Goal: Use online tool/utility: Utilize a website feature to perform a specific function

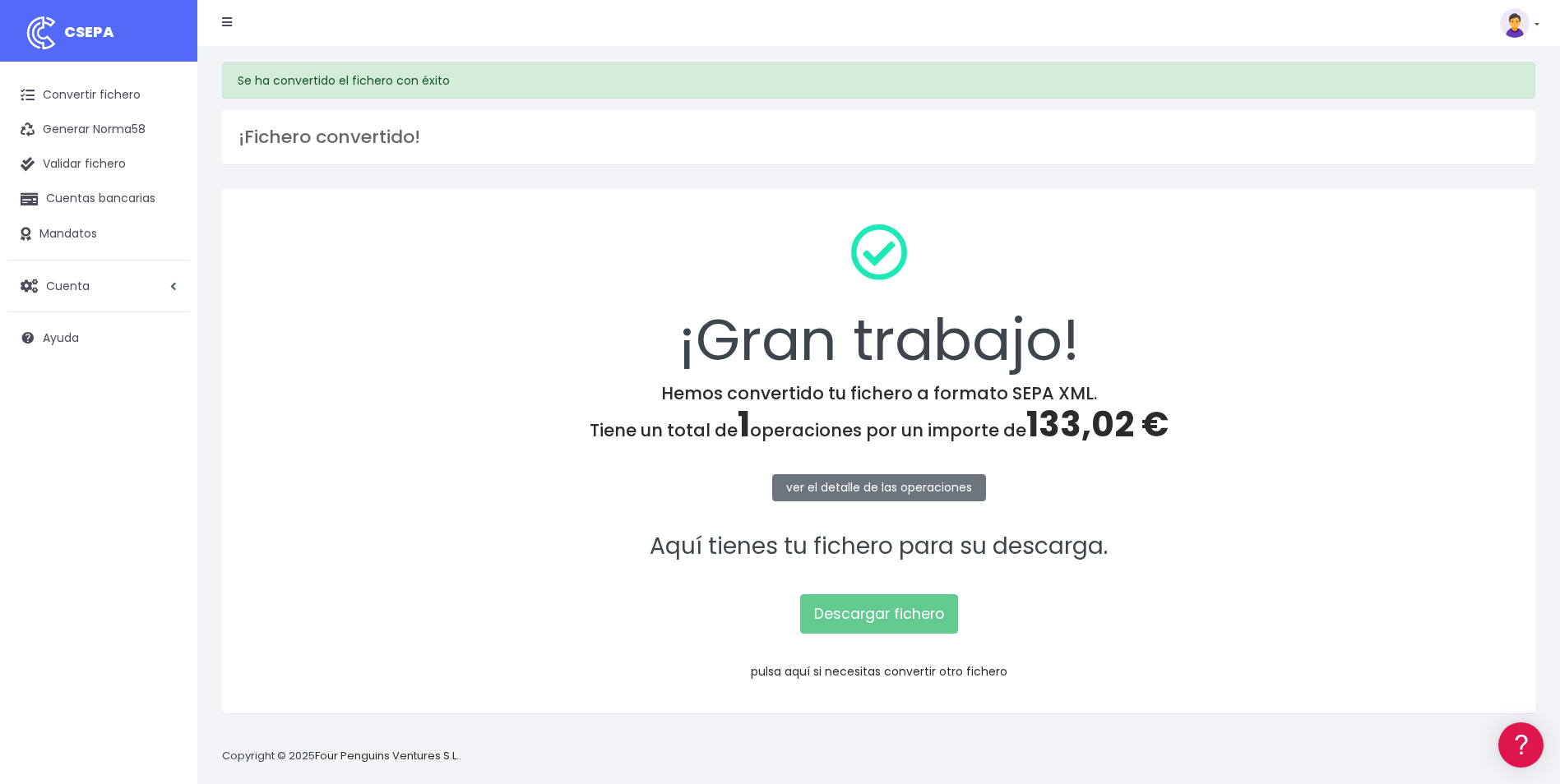
click at [875, 672] on link "pulsa aquí si necesitas convertir otro fichero" at bounding box center [879, 671] width 257 height 17
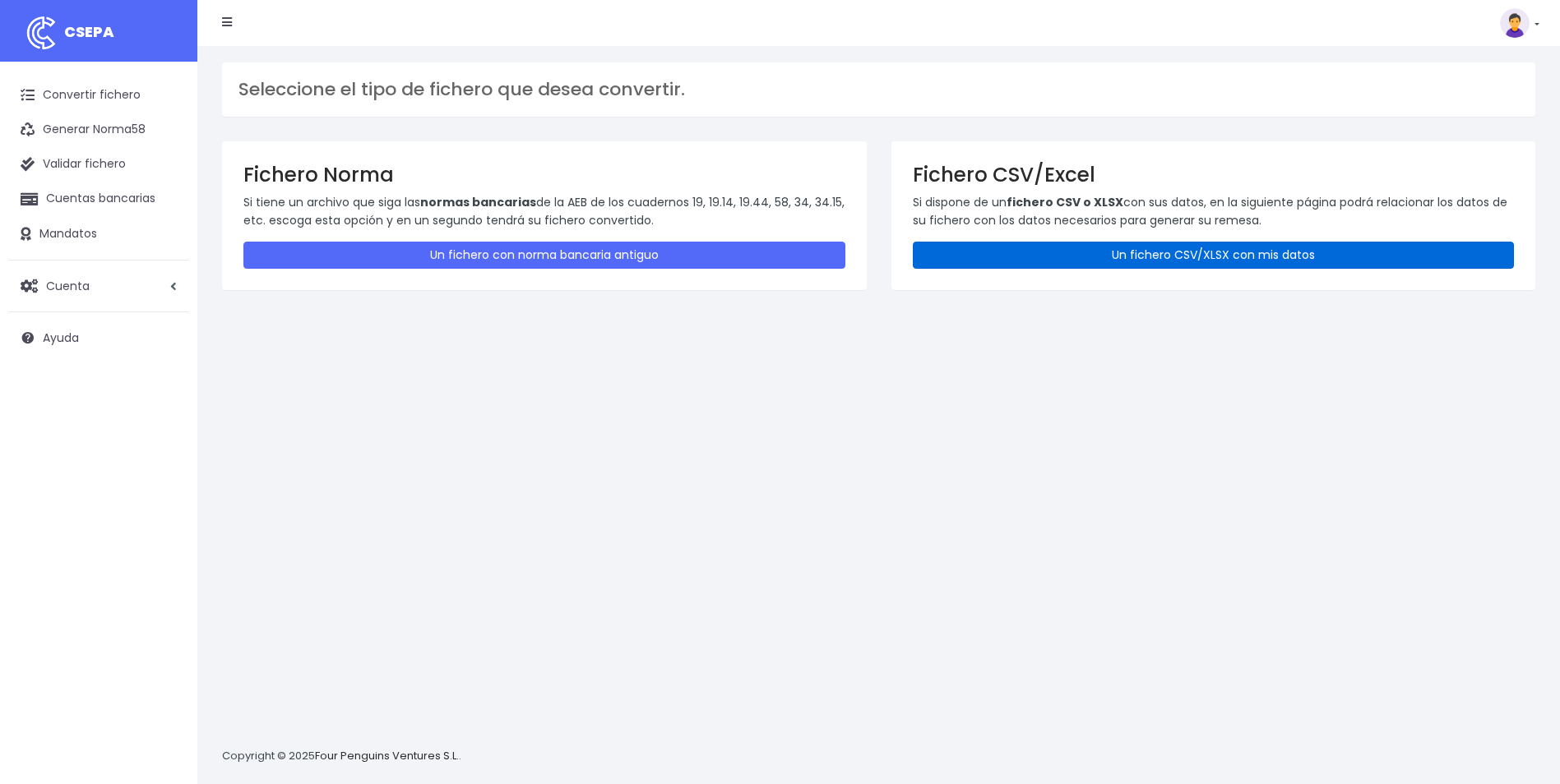
click at [1176, 254] on link "Un fichero CSV/XLSX con mis datos" at bounding box center [1214, 254] width 602 height 27
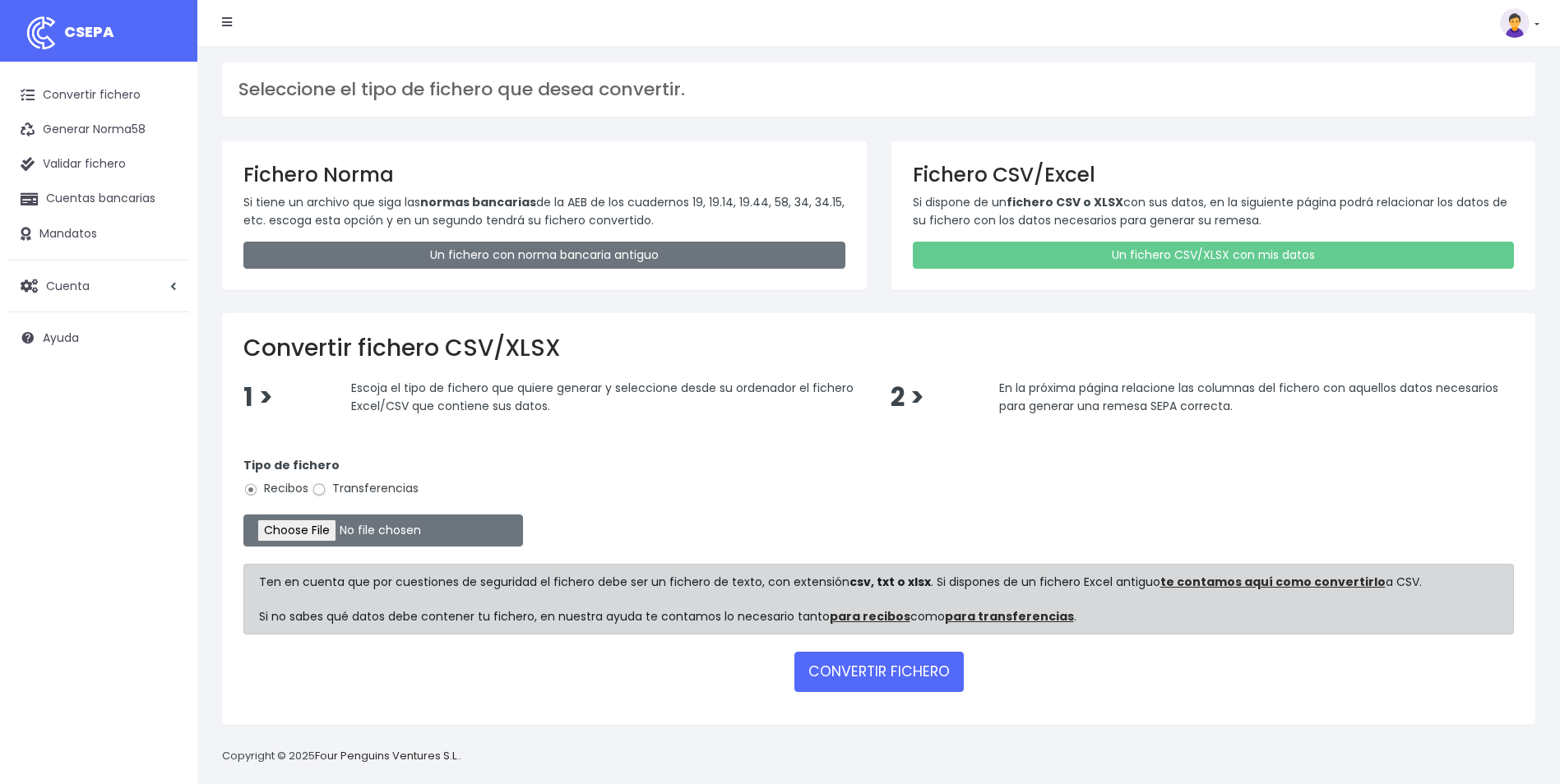
click at [325, 491] on input "Transferencias" at bounding box center [319, 489] width 15 height 15
radio input "true"
click at [316, 535] on input "file" at bounding box center [383, 531] width 279 height 32
type input "C:\fakepath\Copia de Copia de ACE_BOLSAVACACIONES_SANTIAGO.csv"
click at [889, 679] on button "CONVERTIR FICHERO" at bounding box center [879, 671] width 169 height 40
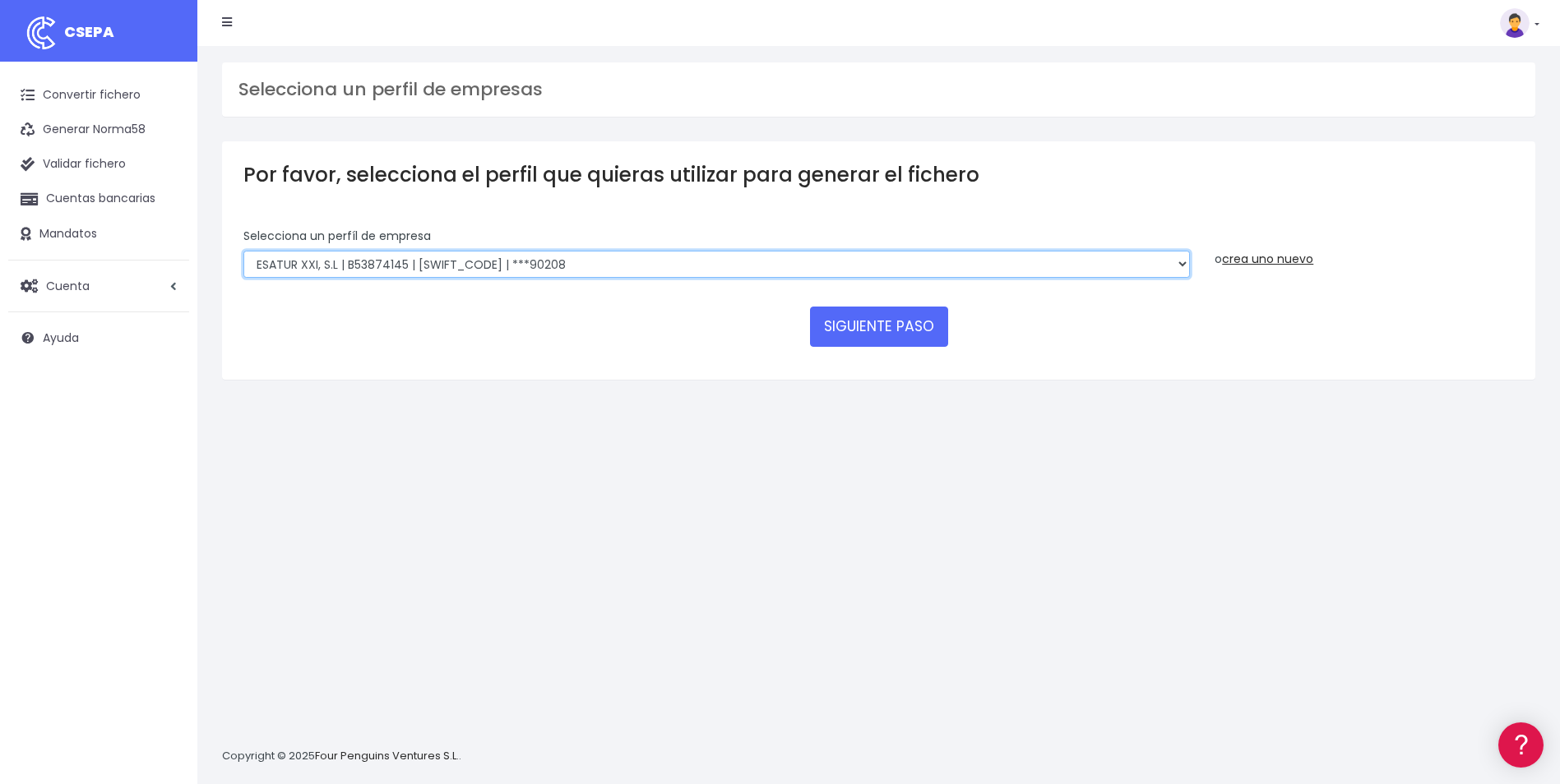
click at [990, 258] on select "INSTITUTO MEDITERRANEO DE ESTUDIOS DE PR | ES91001B53342739 | BSCHESMMXXX | ***…" at bounding box center [717, 264] width 947 height 28
select select "1887"
click at [244, 250] on select "INSTITUTO MEDITERRANEO DE ESTUDIOS DE PR | ES91001B53342739 | BSCHESMMXXX | ***…" at bounding box center [717, 264] width 947 height 28
click at [911, 339] on button "SIGUIENTE PASO" at bounding box center [879, 327] width 138 height 40
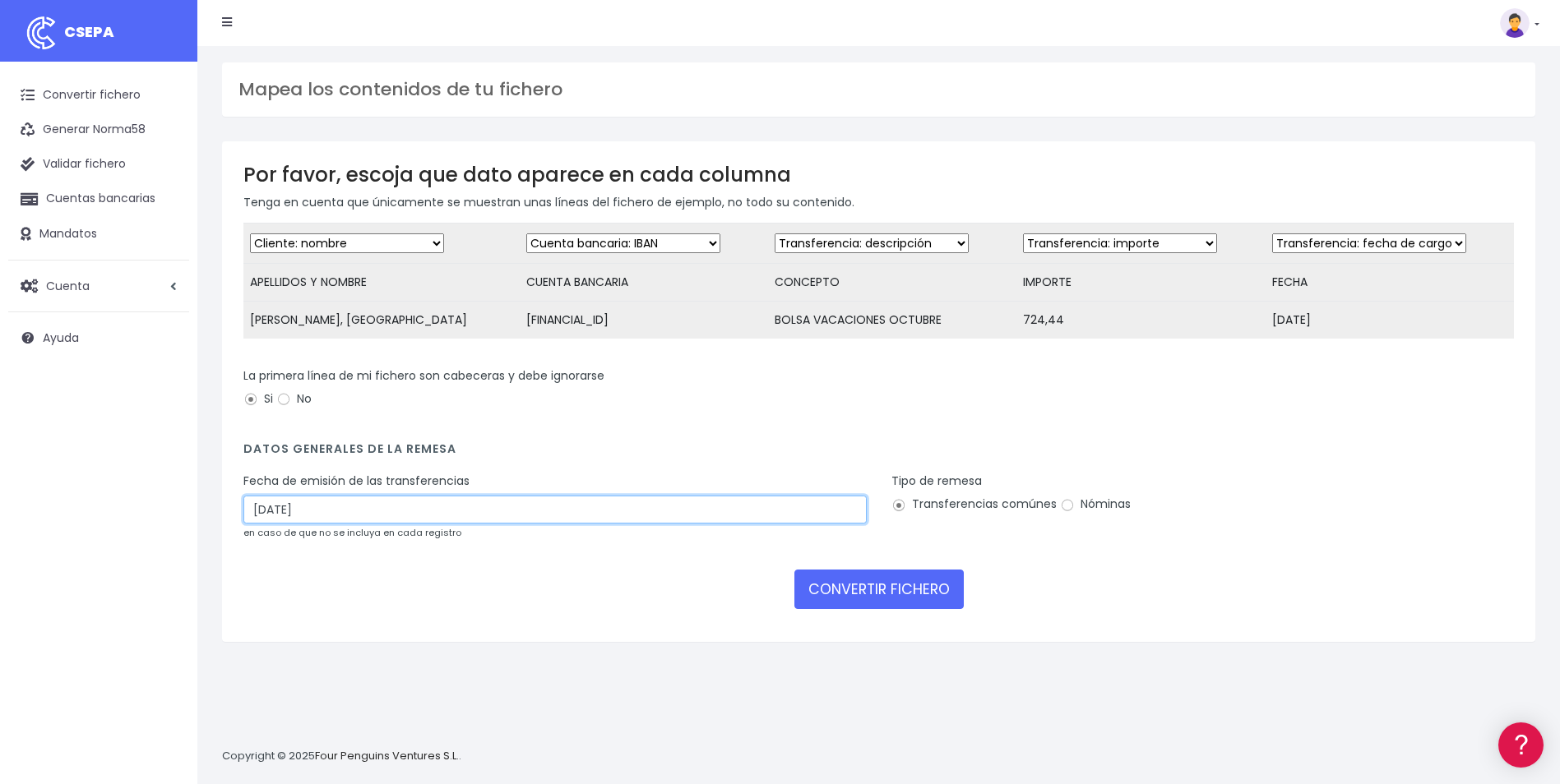
click at [345, 524] on input "01/10/2025" at bounding box center [555, 510] width 623 height 28
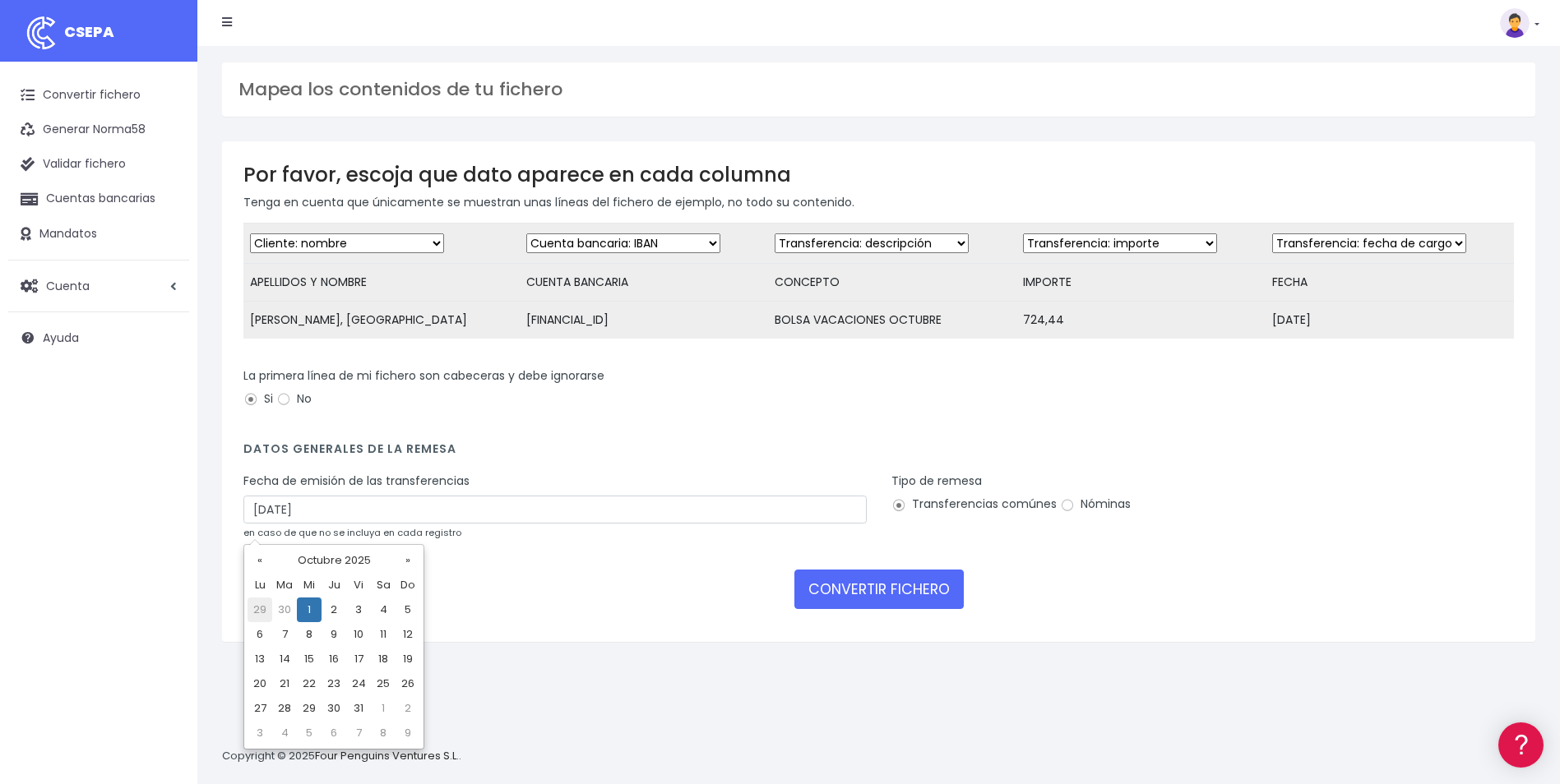
click at [262, 609] on td "29" at bounding box center [260, 610] width 25 height 25
type input "[DATE]"
click at [1064, 513] on input "Nóminas" at bounding box center [1067, 505] width 15 height 15
radio input "true"
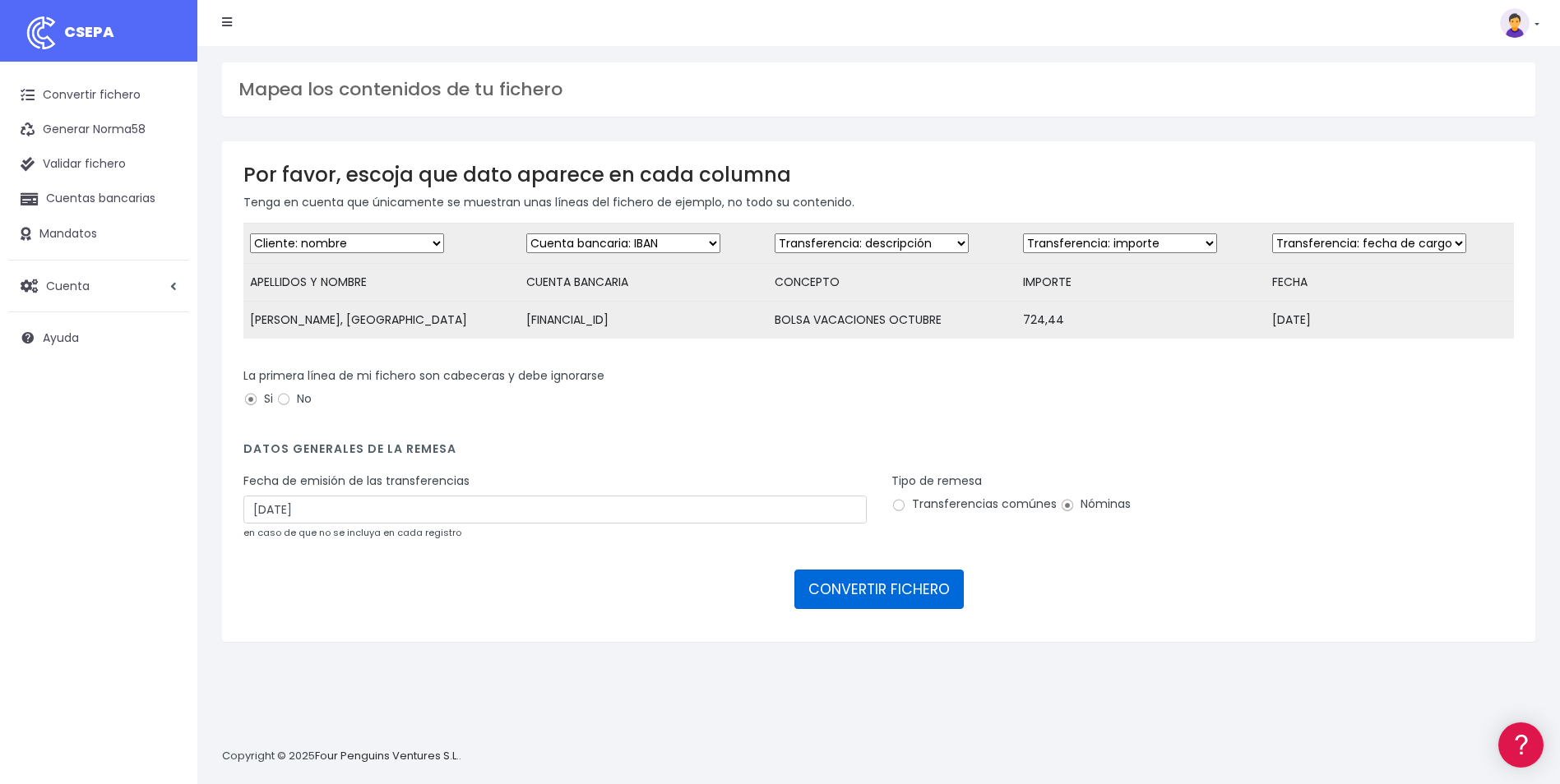
click at [927, 590] on button "CONVERTIR FICHERO" at bounding box center [879, 589] width 169 height 40
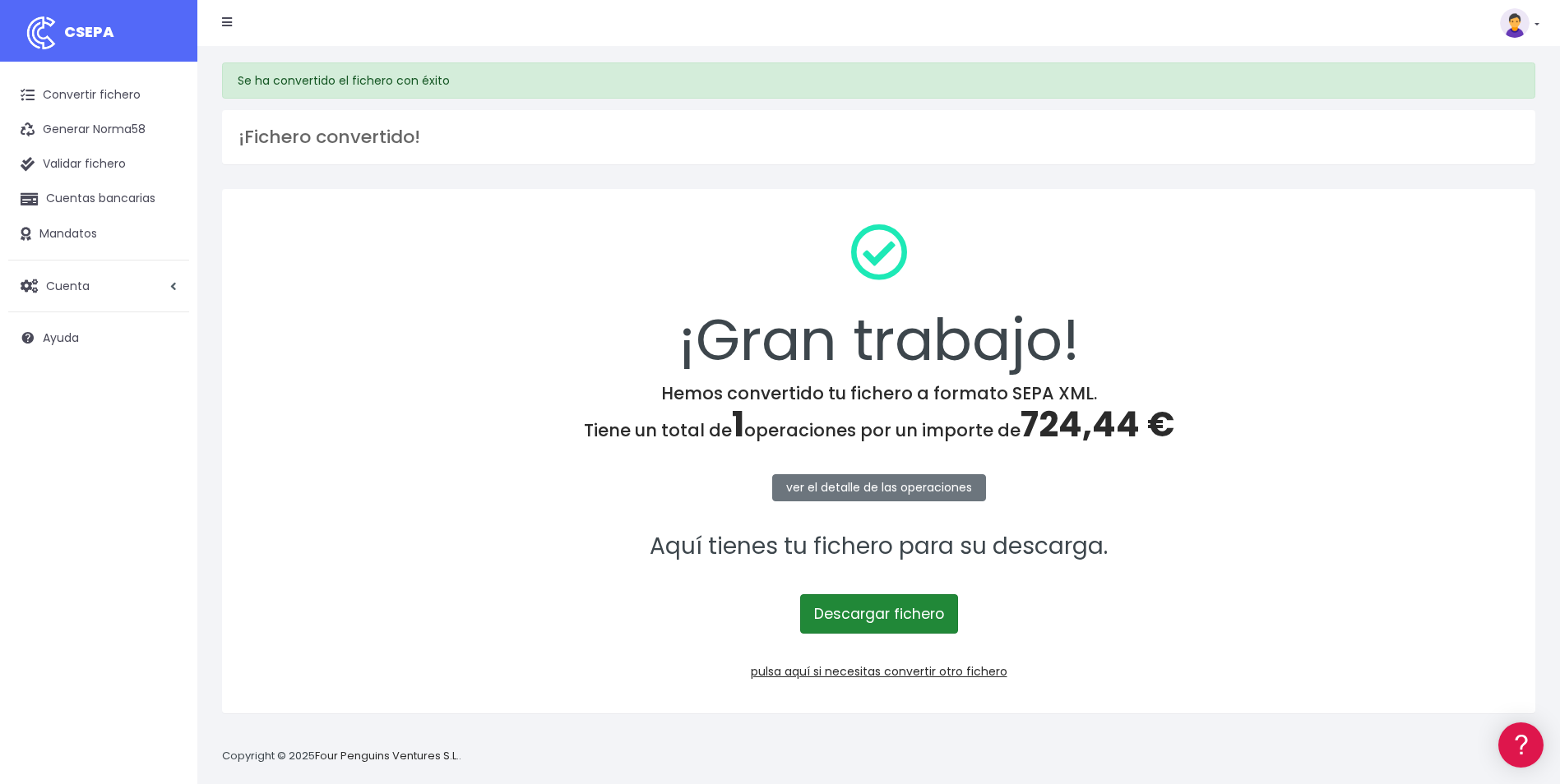
click at [892, 620] on link "Descargar fichero" at bounding box center [879, 614] width 157 height 40
click at [882, 669] on link "pulsa aquí si necesitas convertir otro fichero" at bounding box center [879, 671] width 257 height 17
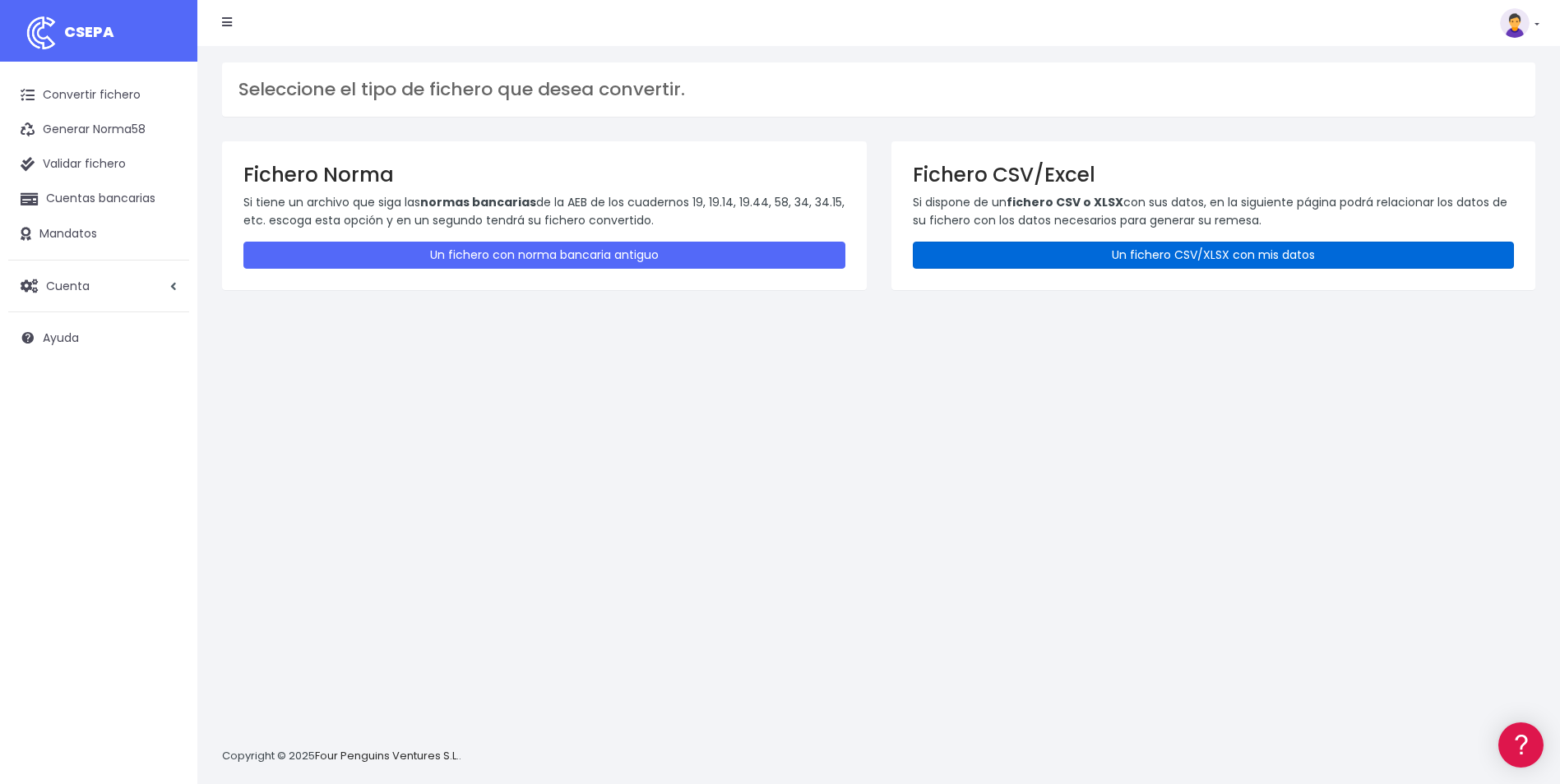
click at [1290, 246] on link "Un fichero CSV/XLSX con mis datos" at bounding box center [1214, 254] width 602 height 27
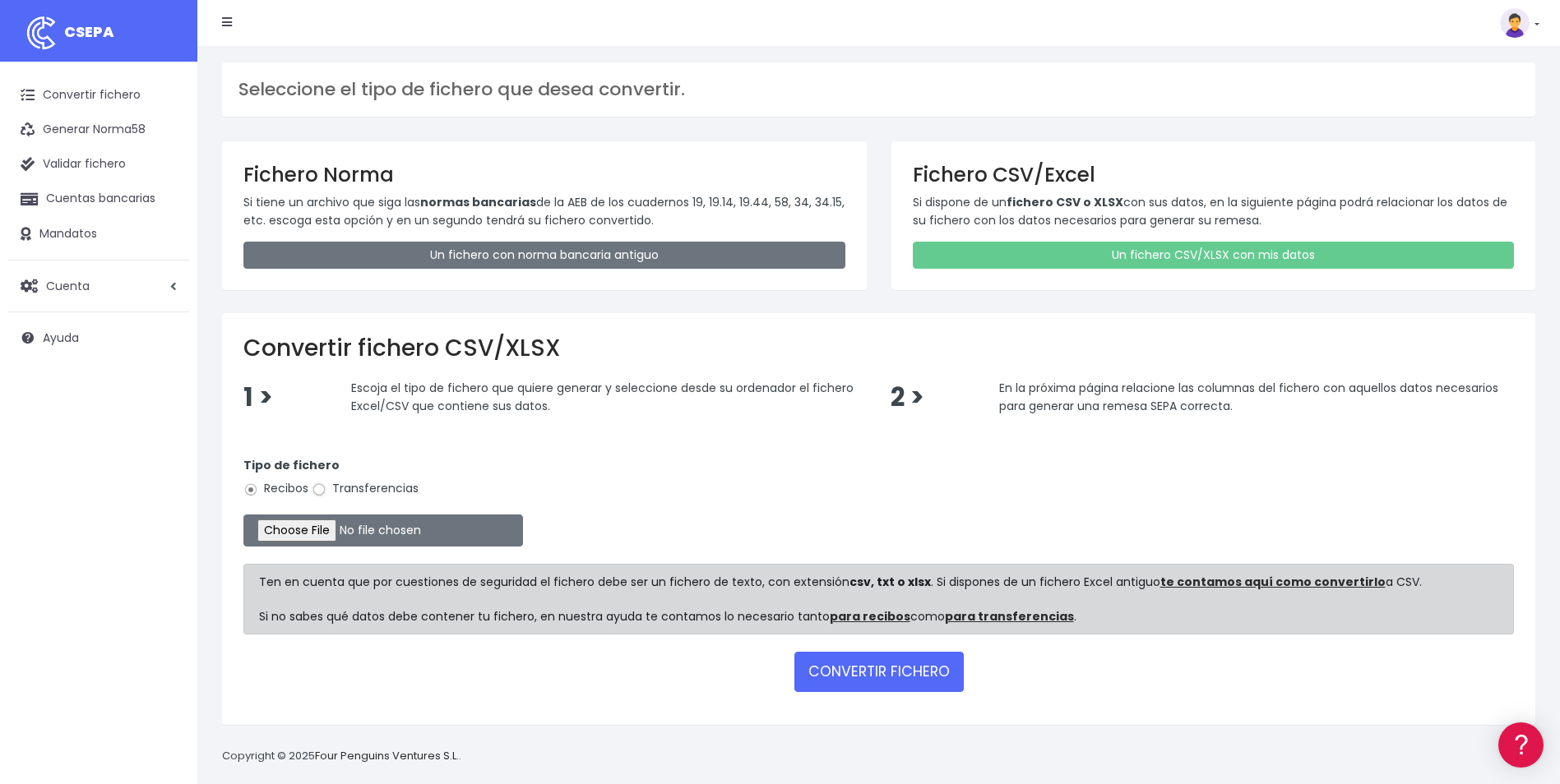
click at [321, 492] on input "Transferencias" at bounding box center [319, 489] width 15 height 15
radio input "true"
click at [325, 531] on input "file" at bounding box center [383, 531] width 279 height 32
click at [918, 681] on button "CONVERTIR FICHERO" at bounding box center [879, 671] width 169 height 40
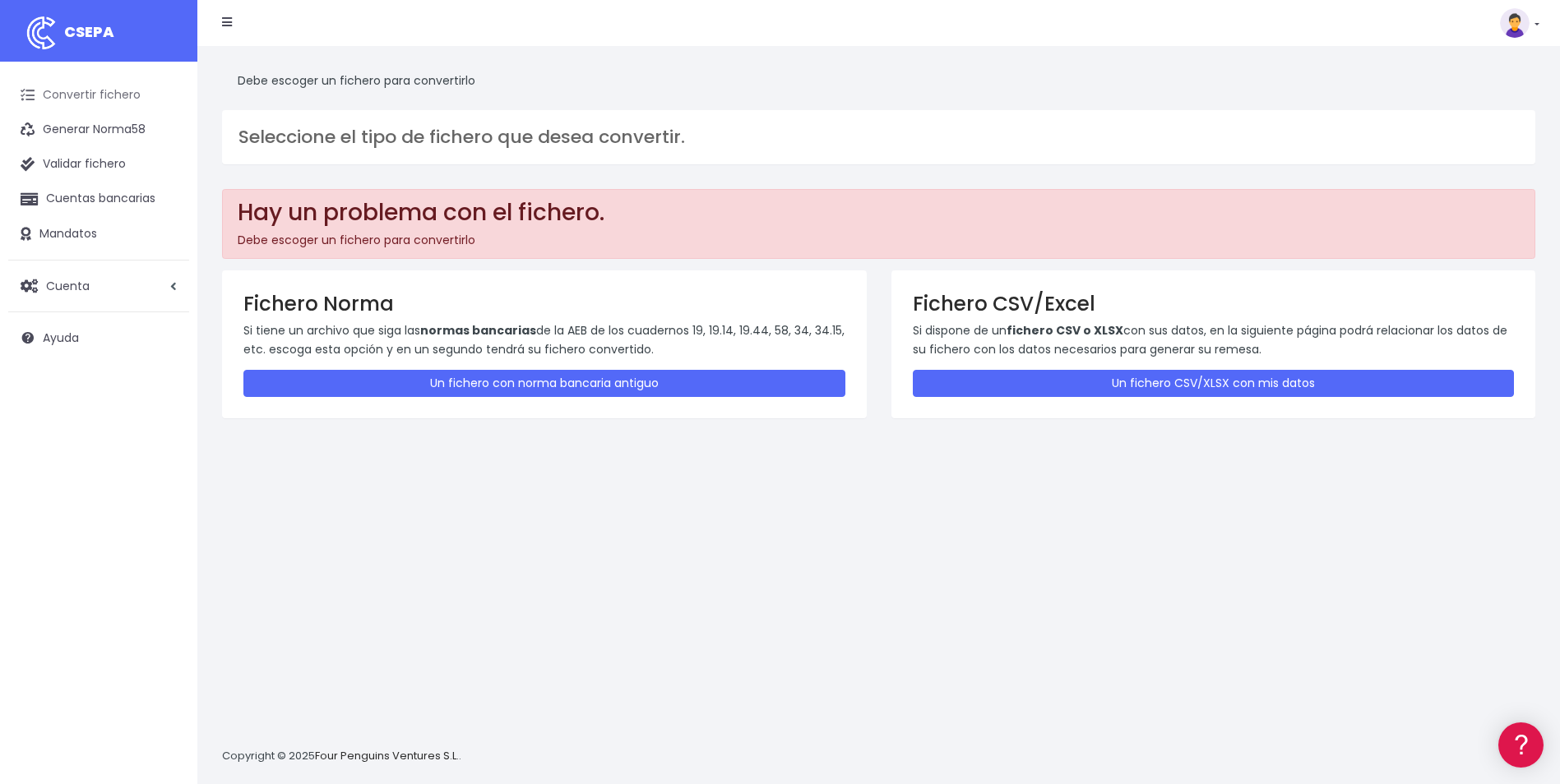
click at [134, 93] on link "Convertir fichero" at bounding box center [98, 95] width 181 height 35
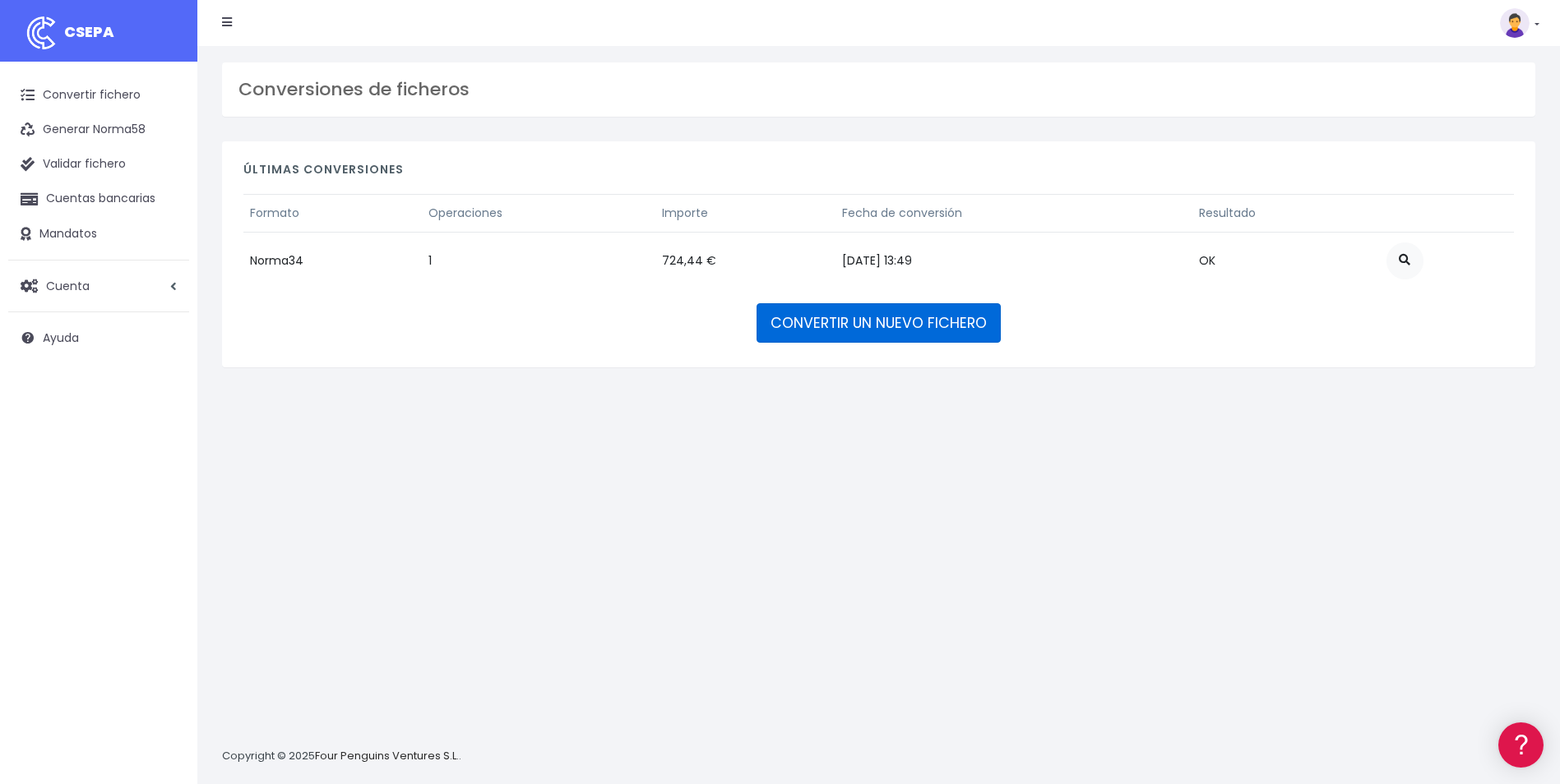
click at [817, 313] on link "CONVERTIR UN NUEVO FICHERO" at bounding box center [879, 323] width 245 height 40
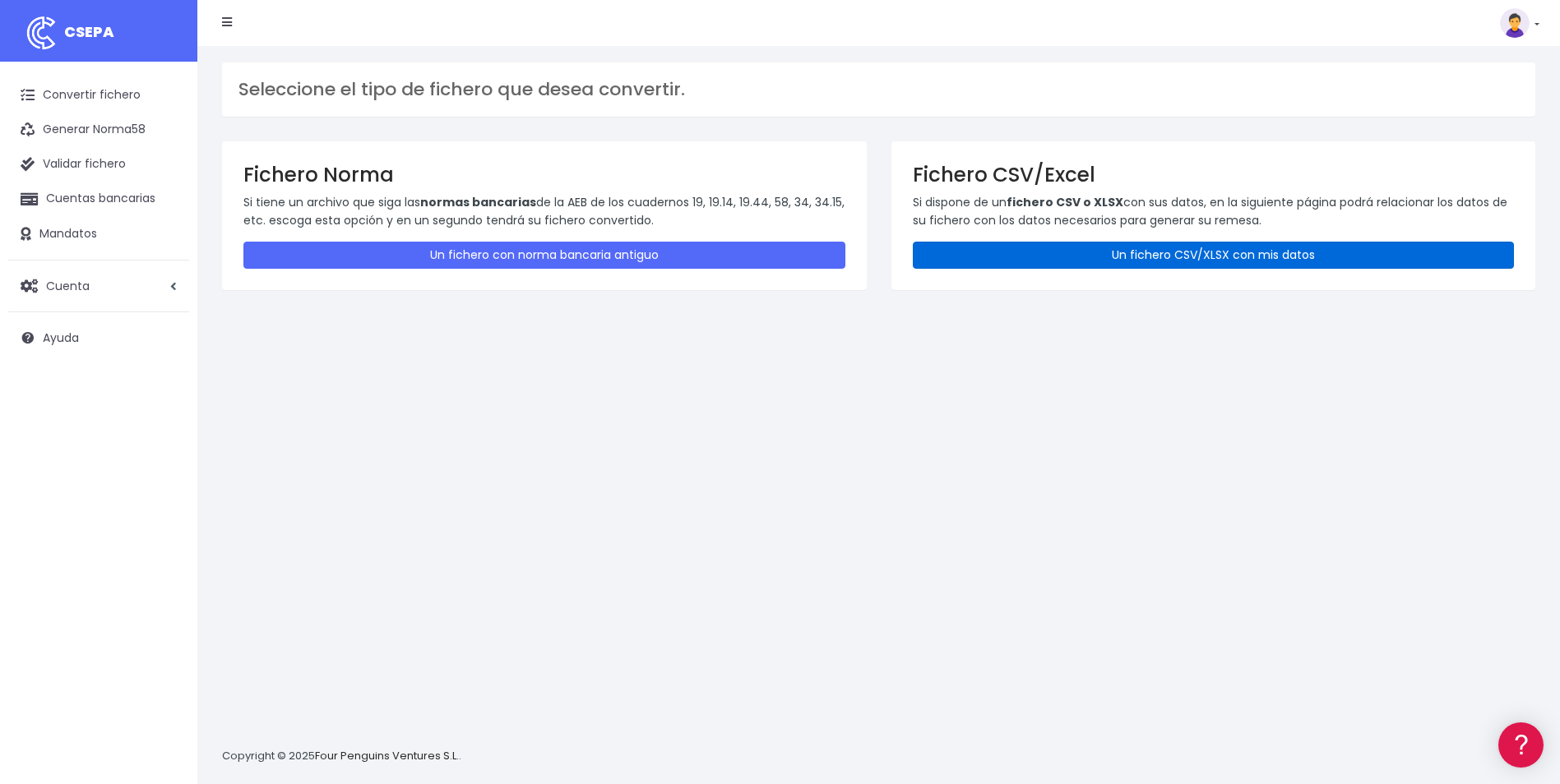
click at [1266, 257] on link "Un fichero CSV/XLSX con mis datos" at bounding box center [1214, 254] width 602 height 27
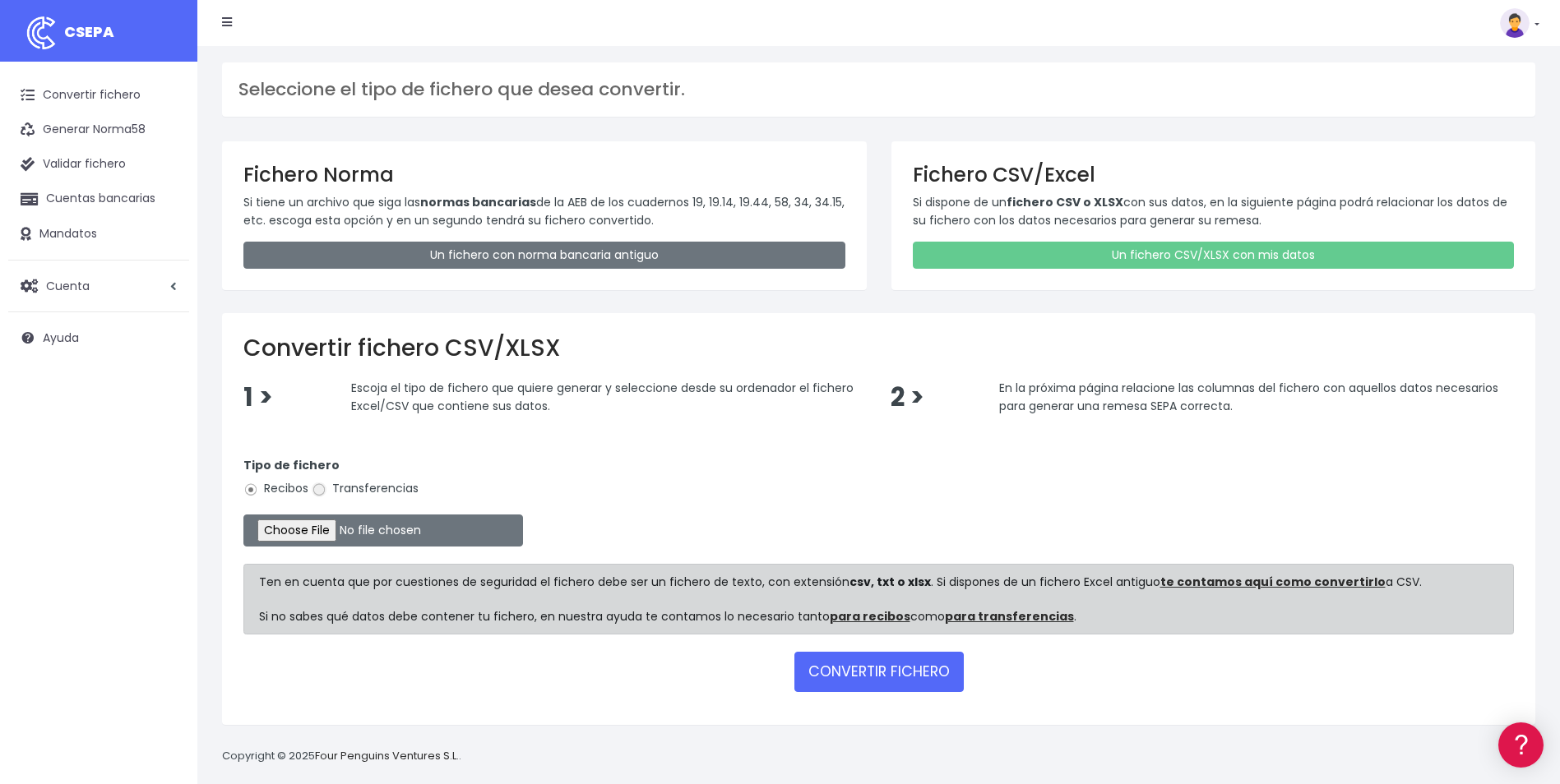
click at [317, 492] on input "Transferencias" at bounding box center [319, 489] width 15 height 15
radio input "true"
click at [322, 543] on input "file" at bounding box center [383, 531] width 279 height 32
type input "C:\fakepath\Copia de TSF_BVACAS_YOLANDA_OCTUBRE.csv"
click at [924, 672] on button "CONVERTIR FICHERO" at bounding box center [879, 671] width 169 height 40
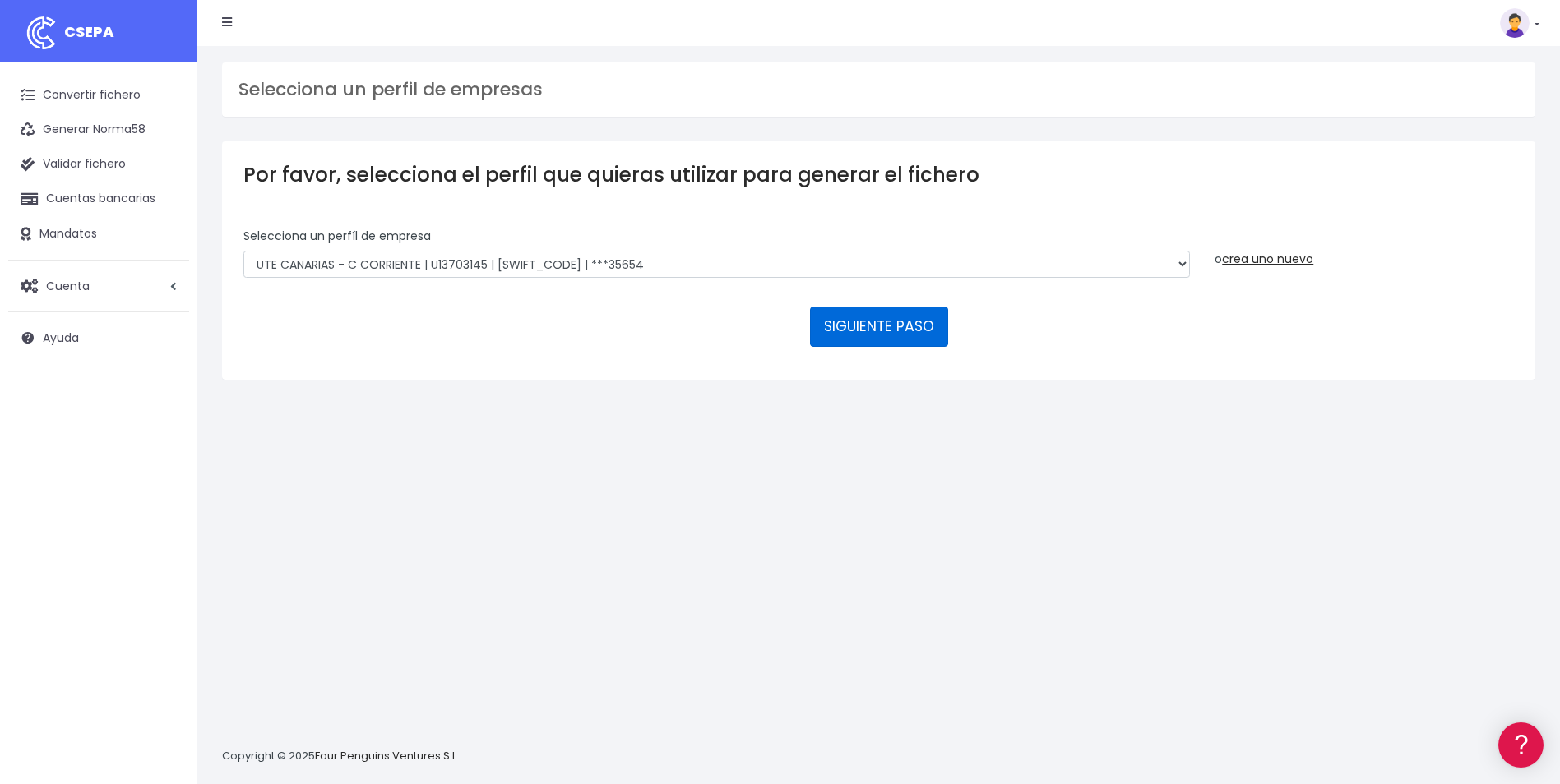
click at [892, 332] on button "SIGUIENTE PASO" at bounding box center [879, 327] width 138 height 40
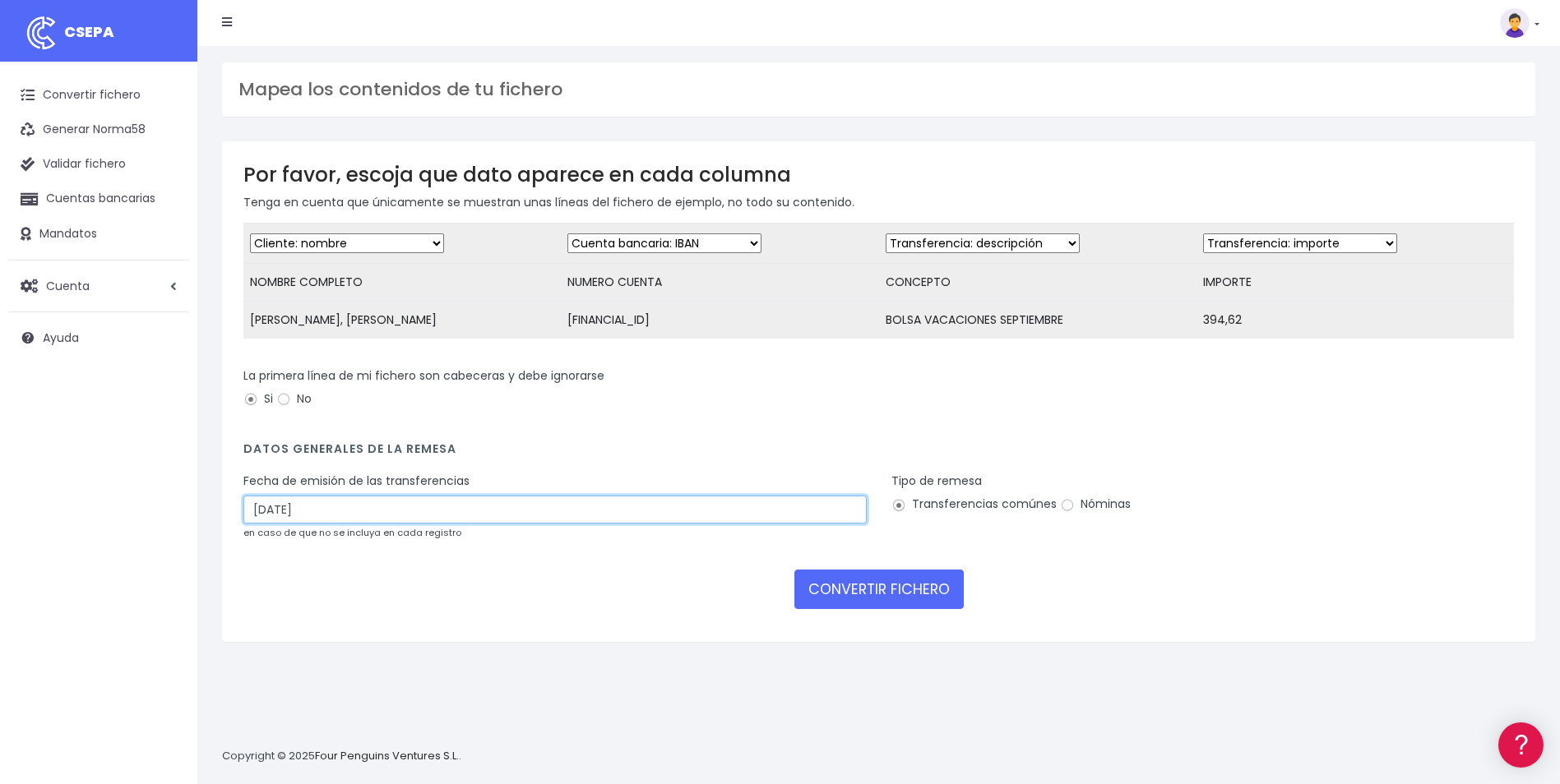
click at [342, 524] on input "[DATE]" at bounding box center [555, 510] width 623 height 28
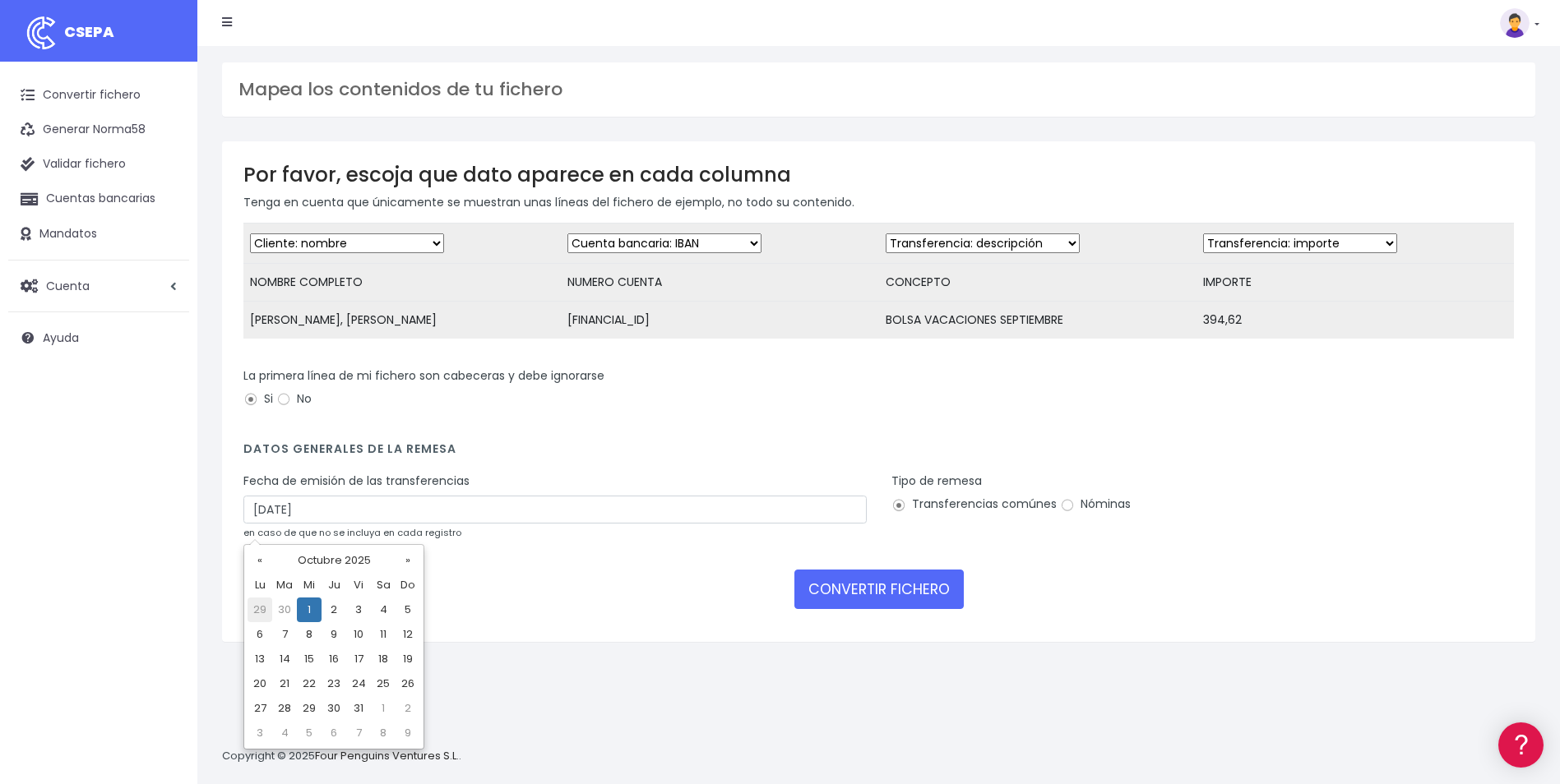
click at [260, 614] on td "29" at bounding box center [260, 610] width 25 height 25
type input "[DATE]"
click at [1060, 513] on input "Nóminas" at bounding box center [1067, 505] width 15 height 15
radio input "true"
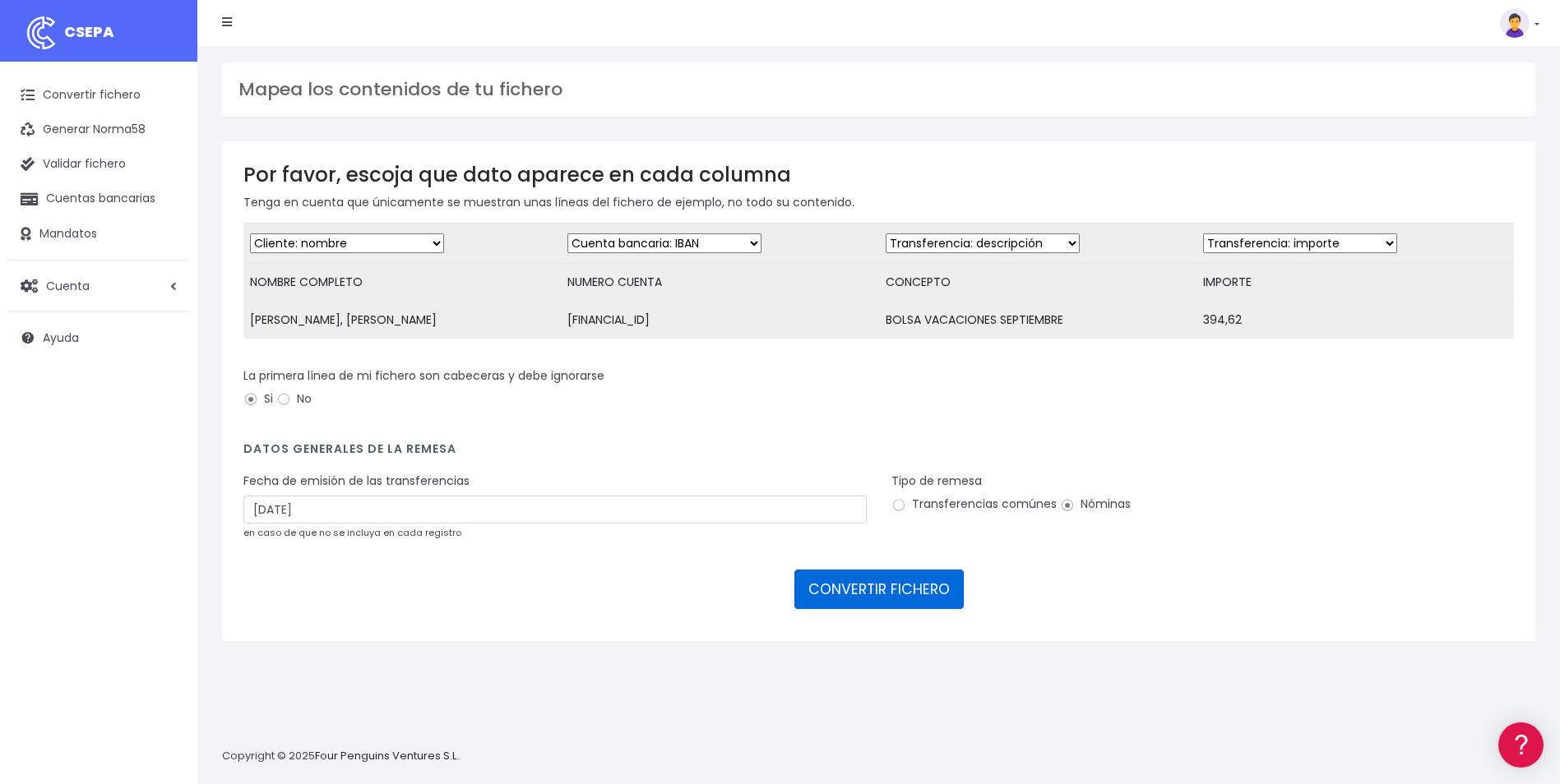
click at [877, 605] on button "CONVERTIR FICHERO" at bounding box center [879, 589] width 169 height 40
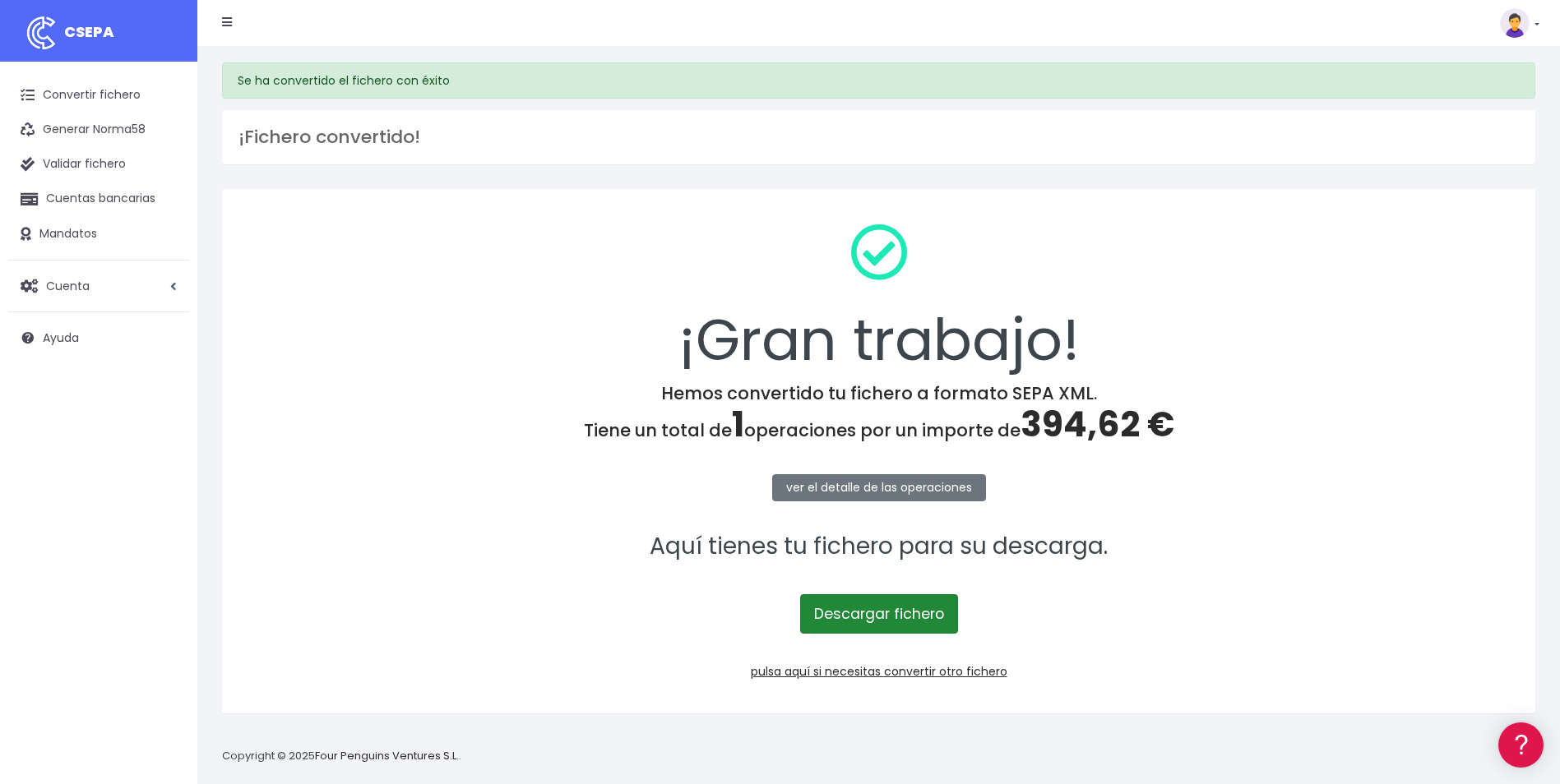
click at [938, 609] on link "Descargar fichero" at bounding box center [879, 614] width 157 height 40
